Goal: Information Seeking & Learning: Learn about a topic

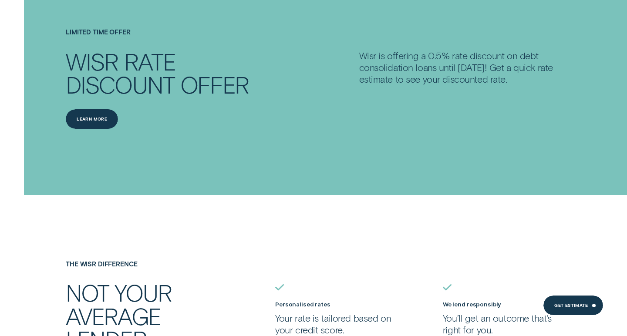
scroll to position [1299, 0]
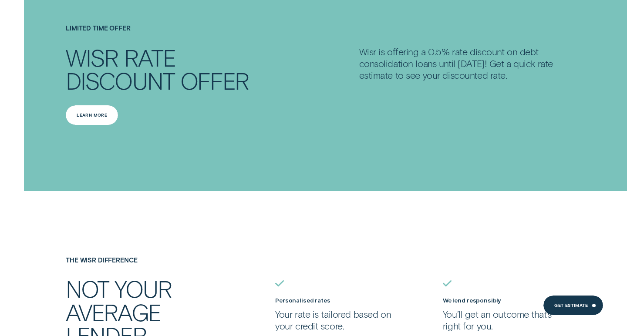
click at [96, 117] on div "Learn more" at bounding box center [92, 115] width 52 height 20
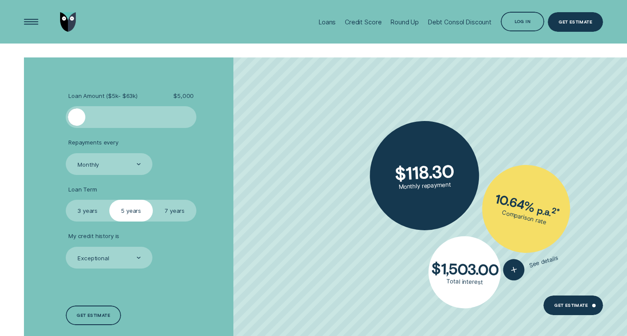
scroll to position [2092, 0]
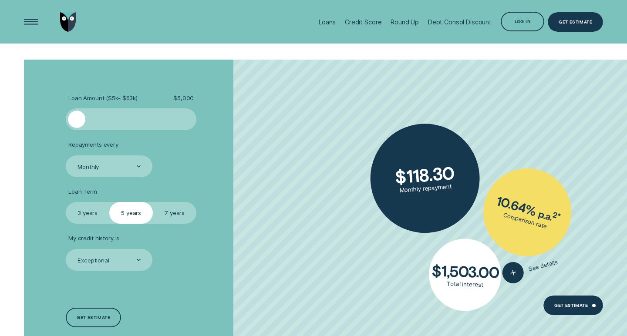
click at [188, 114] on div at bounding box center [190, 119] width 9 height 17
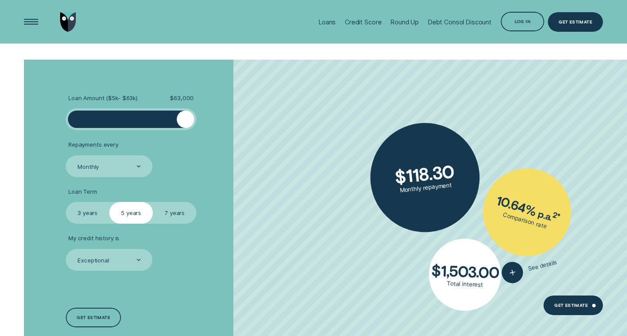
drag, startPoint x: 82, startPoint y: 114, endPoint x: 192, endPoint y: 116, distance: 109.4
click at [192, 116] on div at bounding box center [185, 119] width 17 height 17
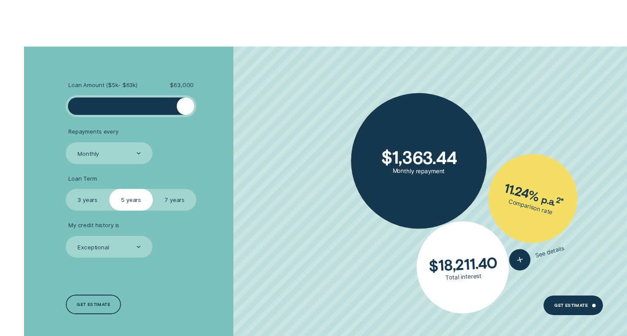
scroll to position [2107, 0]
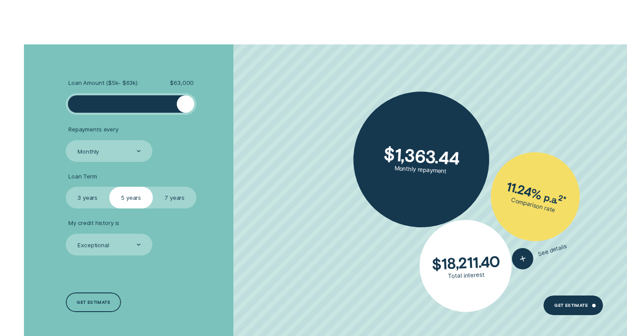
click at [172, 194] on label "7 years" at bounding box center [175, 198] width 44 height 22
click at [153, 187] on input "7 years" at bounding box center [153, 187] width 0 height 0
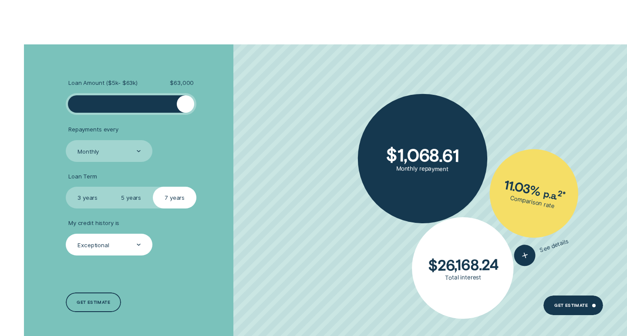
click at [132, 241] on div "Exceptional" at bounding box center [109, 245] width 64 height 8
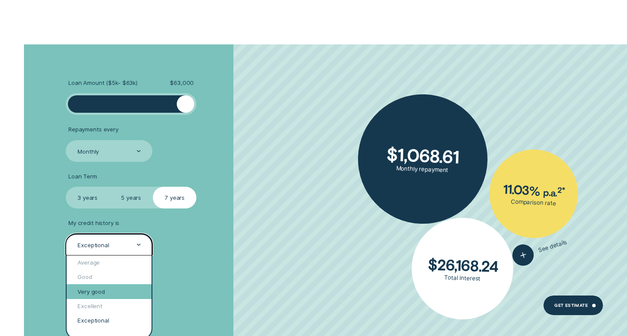
click at [114, 288] on div "Very good" at bounding box center [109, 291] width 85 height 14
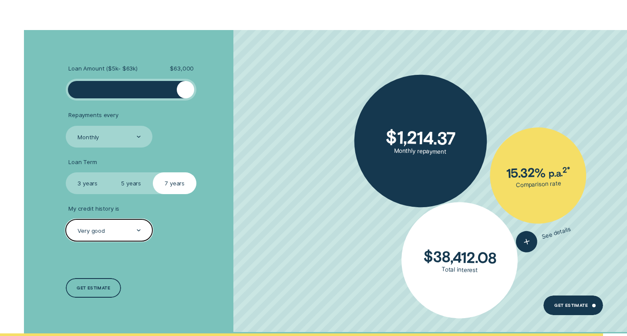
scroll to position [2140, 0]
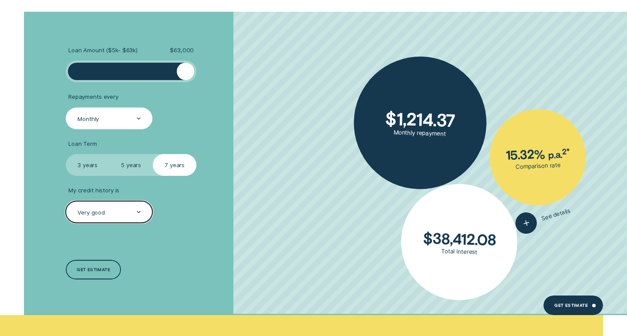
click at [140, 115] on div at bounding box center [139, 118] width 4 height 21
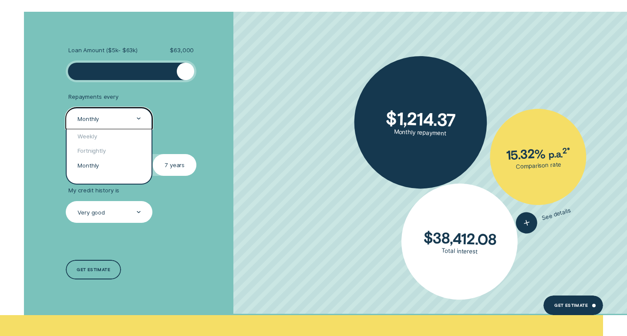
click at [221, 120] on li "Repayments every option Monthly selected, 3 of 3. 3 results available. Use Up a…" at bounding box center [167, 111] width 202 height 36
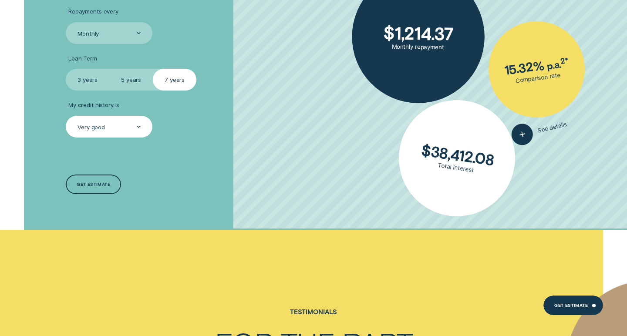
scroll to position [2271, 0]
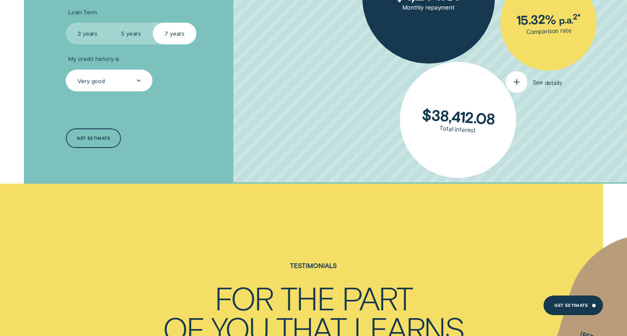
click at [523, 83] on div "button" at bounding box center [517, 82] width 22 height 22
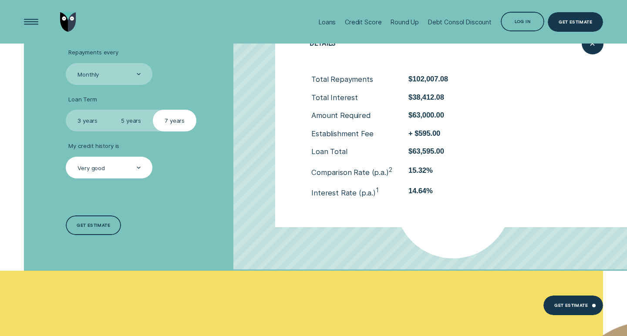
scroll to position [2148, 0]
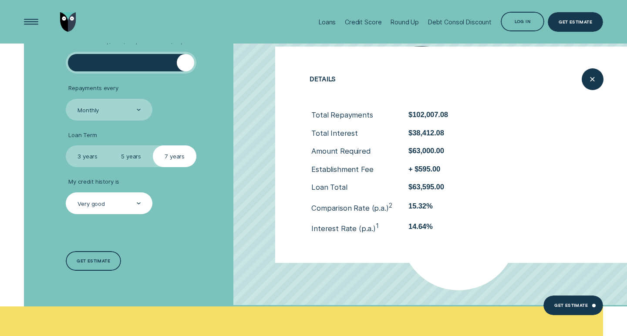
click at [255, 178] on li "My credit history is Very good" at bounding box center [167, 196] width 202 height 36
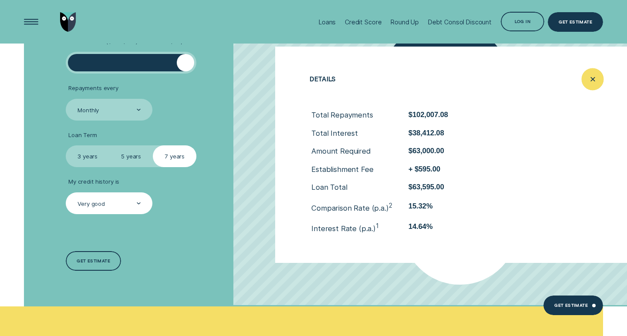
click at [593, 76] on icon "Close loan details" at bounding box center [592, 79] width 11 height 14
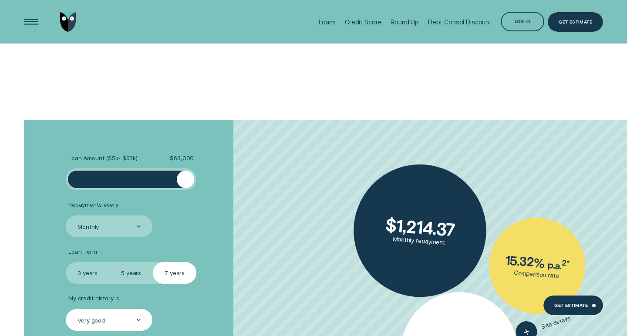
scroll to position [2019, 0]
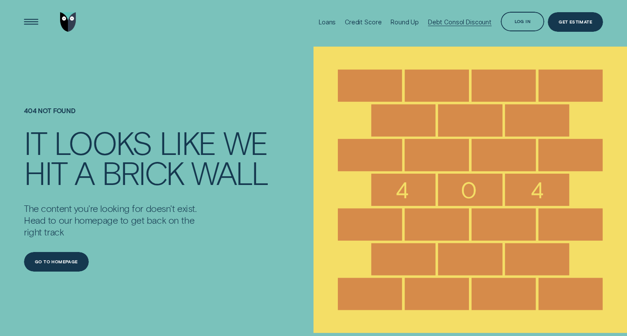
click at [443, 16] on div "Debt Consol Discount" at bounding box center [460, 22] width 64 height 44
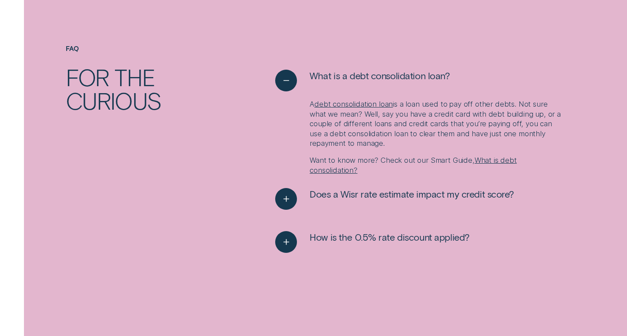
scroll to position [1029, 0]
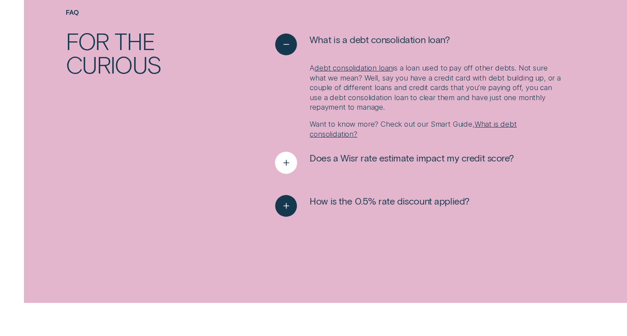
click at [287, 161] on icon "See more" at bounding box center [286, 163] width 11 height 14
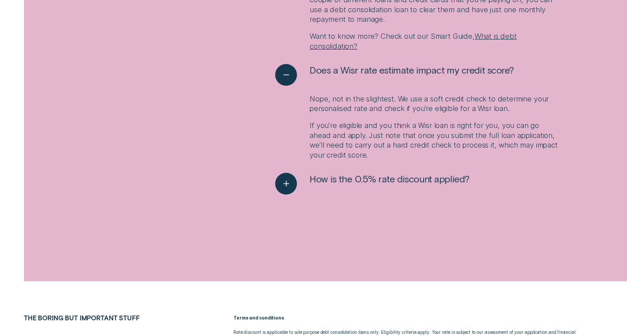
scroll to position [1127, 0]
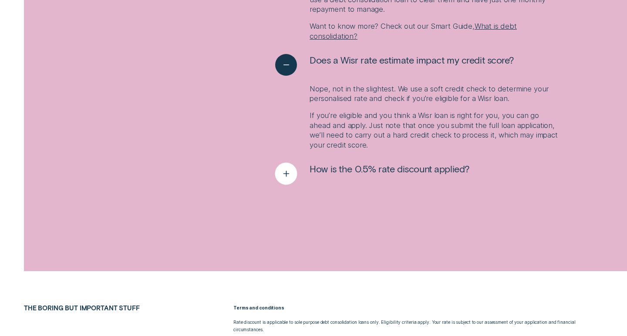
click at [288, 169] on icon "See more" at bounding box center [286, 174] width 11 height 14
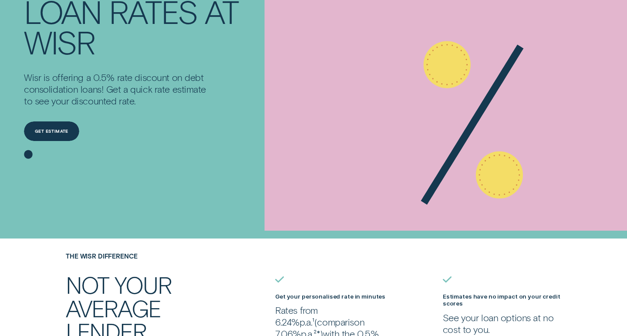
scroll to position [37, 0]
